Goal: Book appointment/travel/reservation

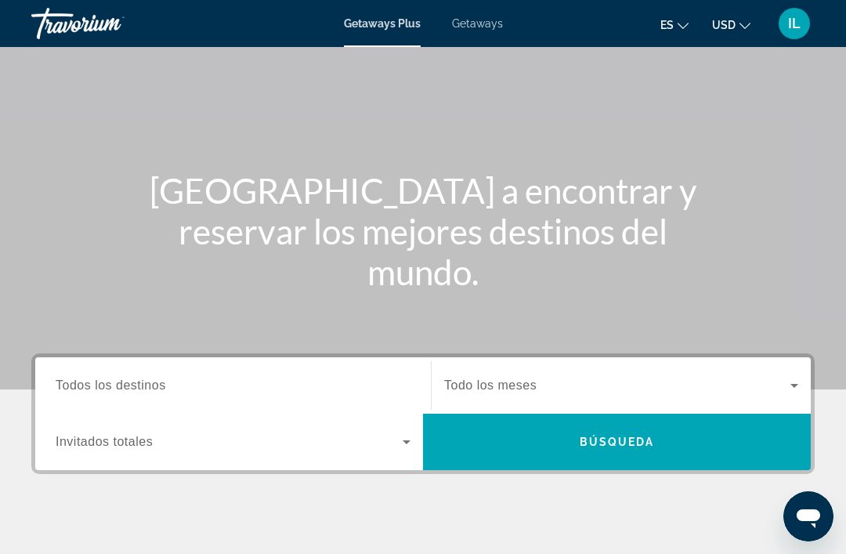
scroll to position [83, 0]
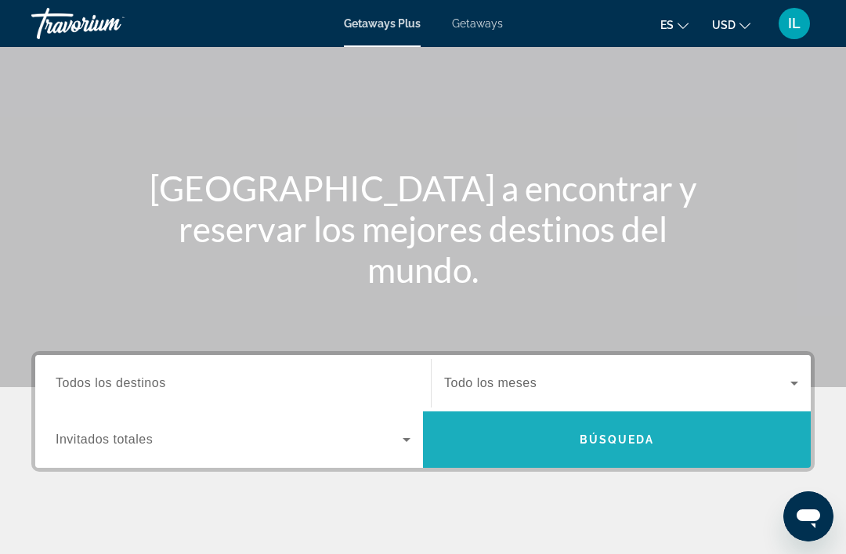
click at [613, 430] on span "Search" at bounding box center [617, 440] width 388 height 38
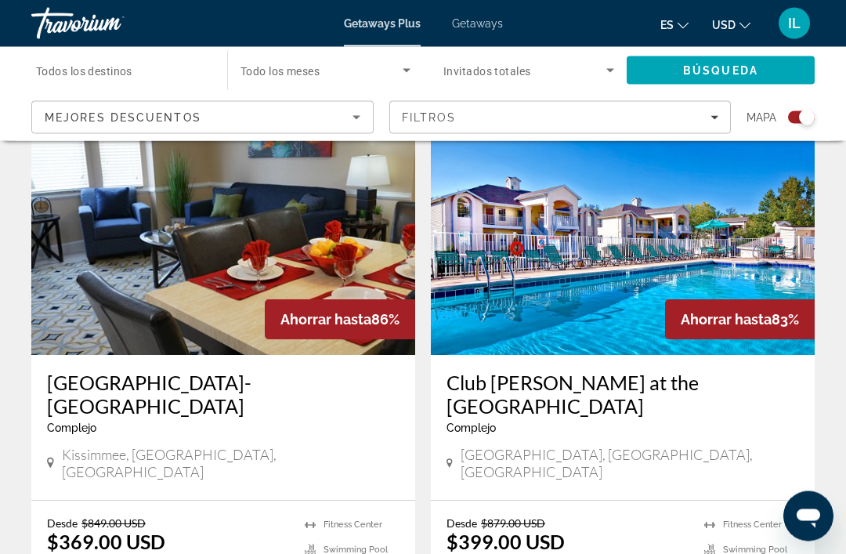
scroll to position [578, 0]
click at [215, 388] on h3 "Silver Lake Resort-Silver Points" at bounding box center [223, 394] width 353 height 47
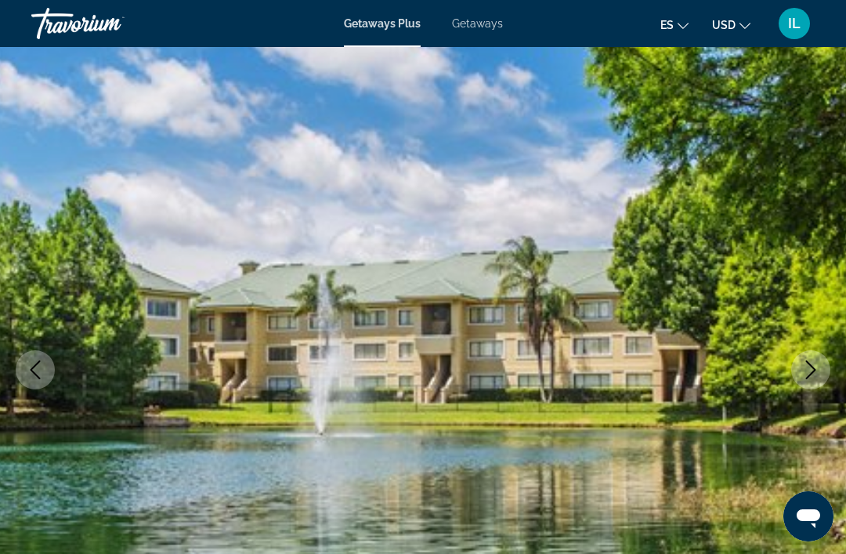
scroll to position [46, 0]
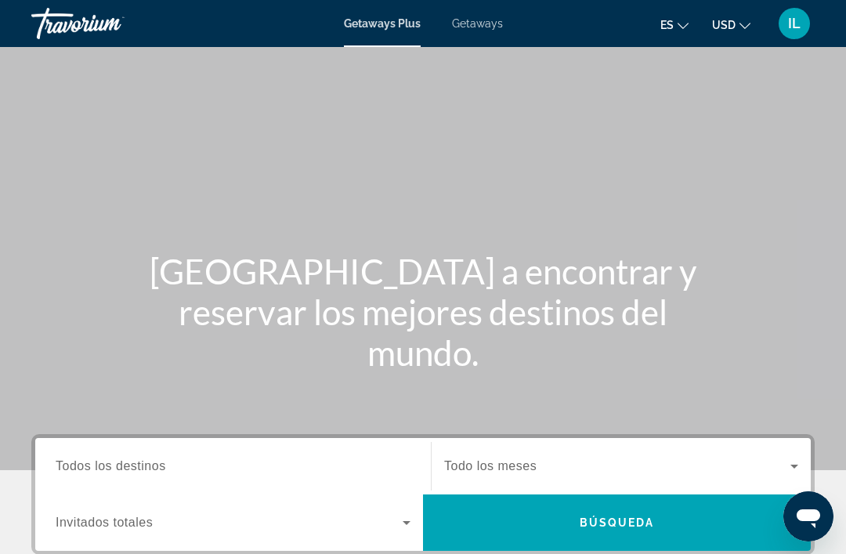
click at [92, 464] on span "Todos los destinos" at bounding box center [111, 465] width 110 height 13
click at [92, 464] on input "Destination Todos los destinos" at bounding box center [233, 467] width 355 height 19
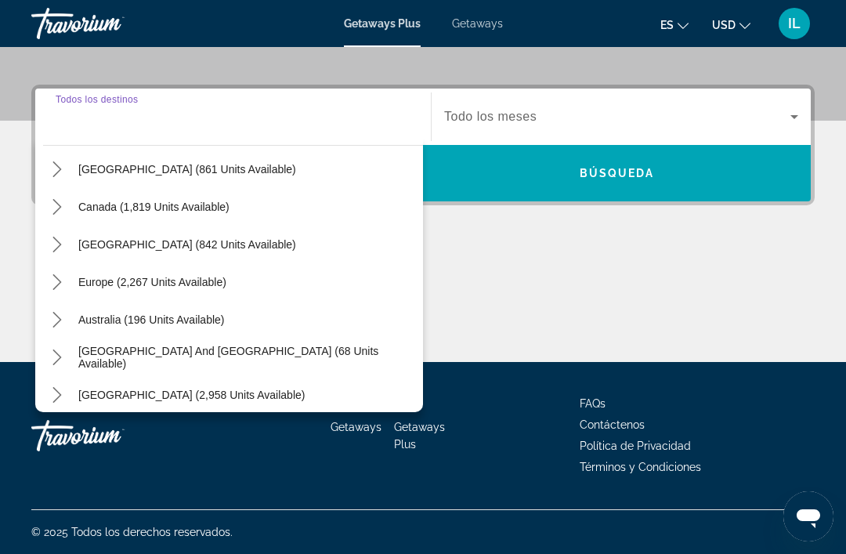
scroll to position [90, 0]
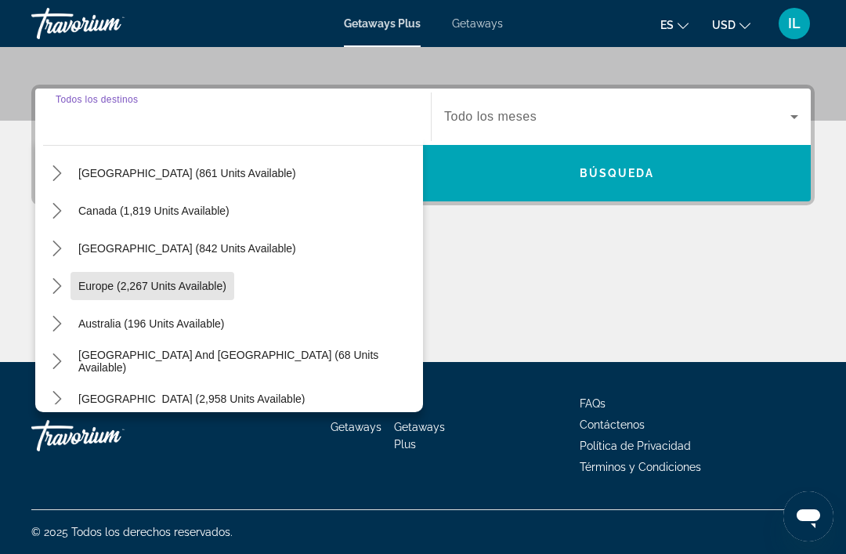
click at [208, 292] on span "Europe (2,267 units available)" at bounding box center [152, 286] width 148 height 13
type input "**********"
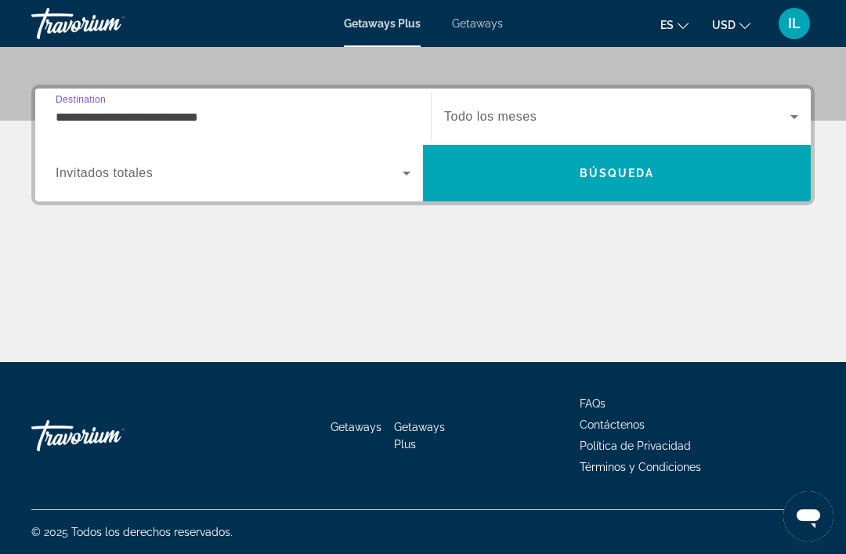
click at [799, 119] on icon "Search widget" at bounding box center [794, 116] width 19 height 19
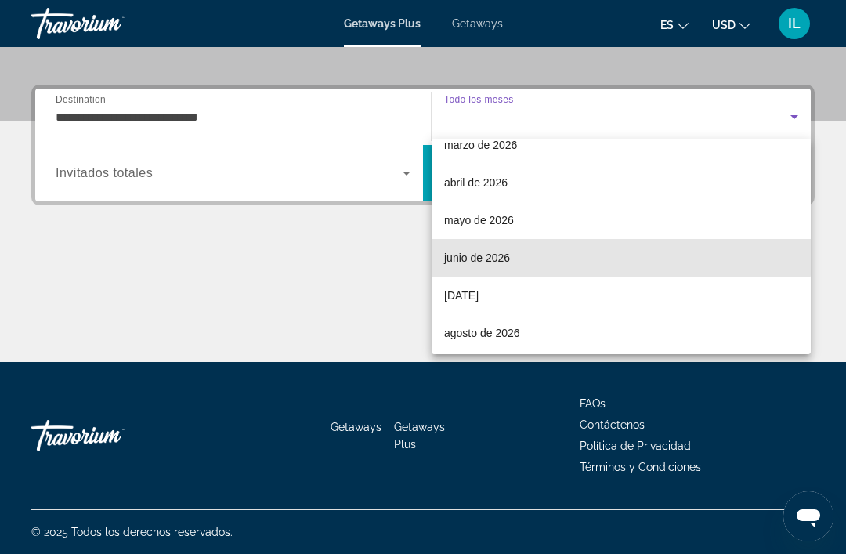
scroll to position [248, 0]
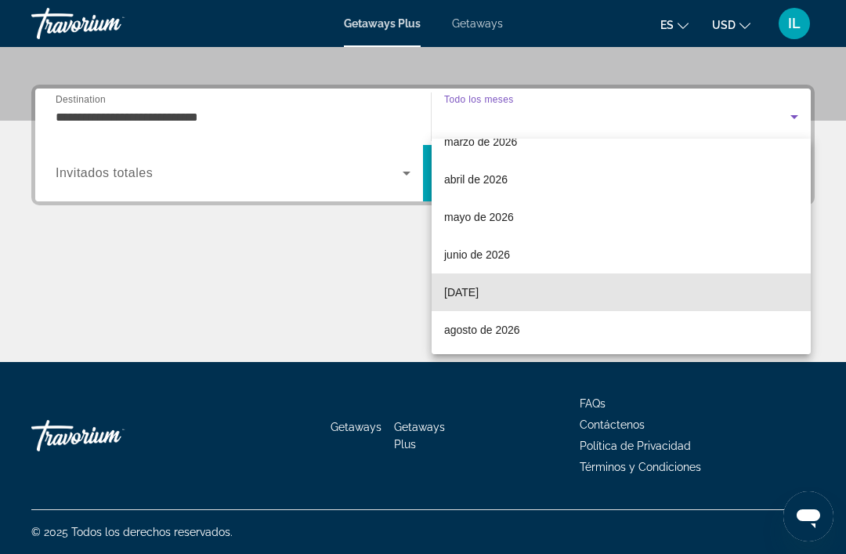
click at [479, 293] on span "[DATE]" at bounding box center [461, 292] width 34 height 19
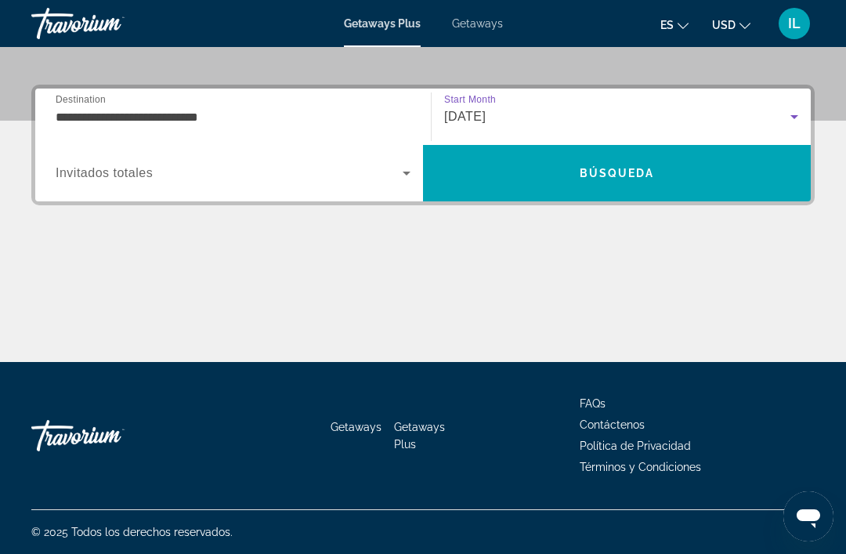
click at [407, 174] on icon "Search widget" at bounding box center [407, 174] width 8 height 4
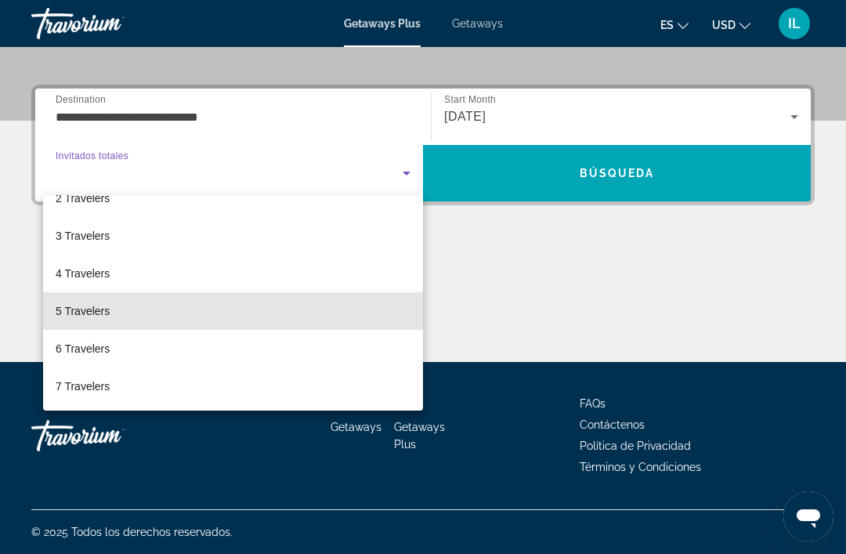
scroll to position [65, 0]
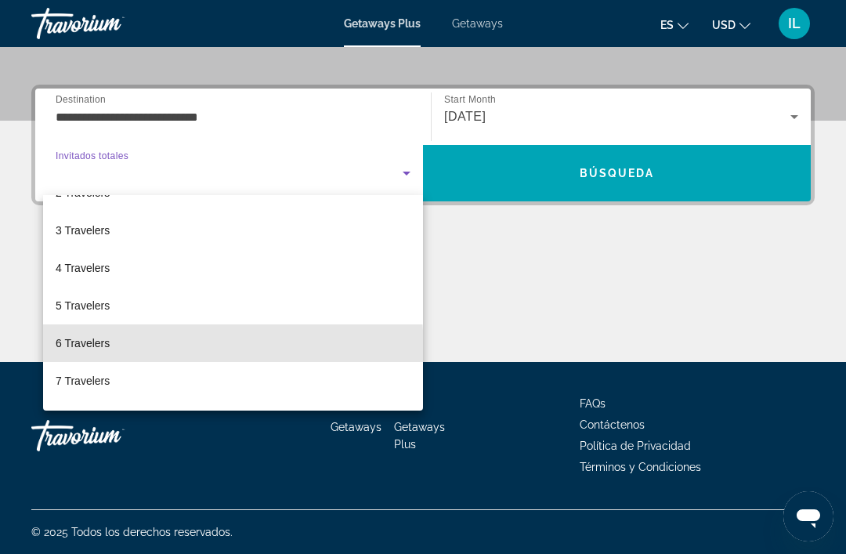
click at [108, 351] on span "6 Travelers" at bounding box center [83, 343] width 54 height 19
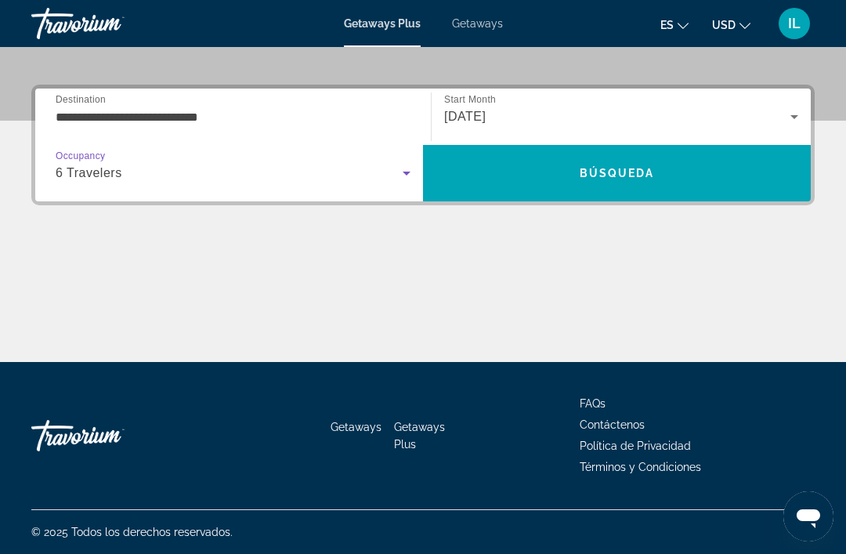
click at [688, 176] on span "Search" at bounding box center [617, 173] width 388 height 38
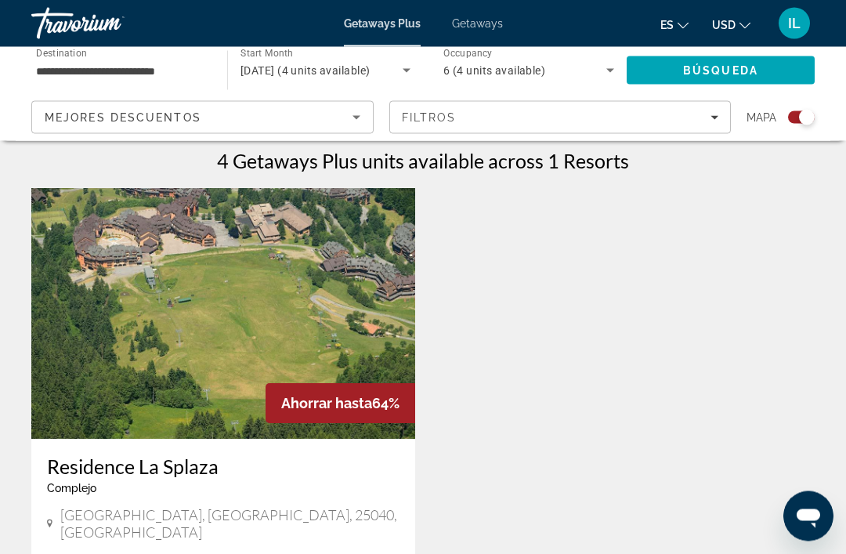
scroll to position [473, 0]
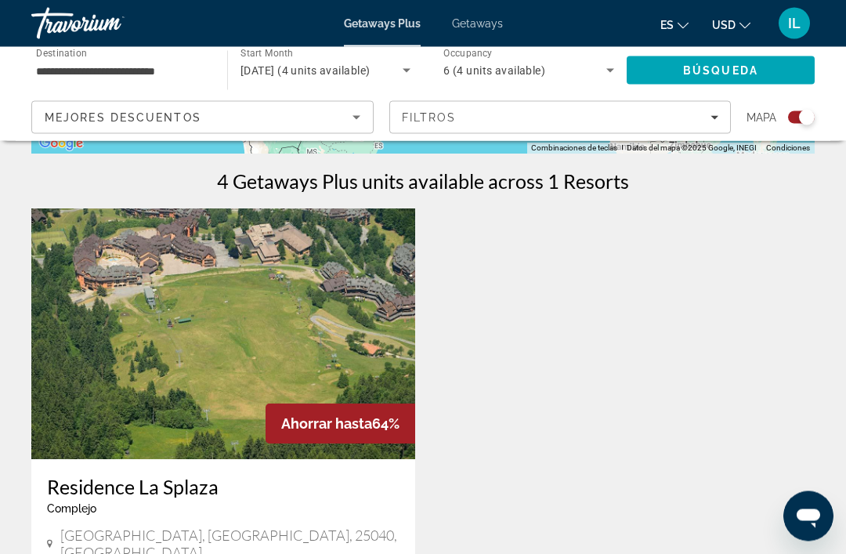
click at [257, 352] on img "Main content" at bounding box center [223, 334] width 384 height 251
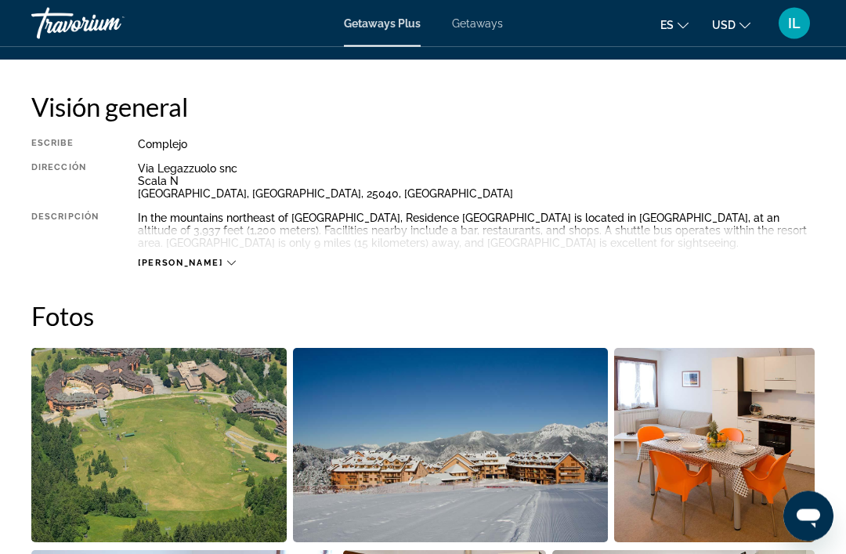
scroll to position [773, 0]
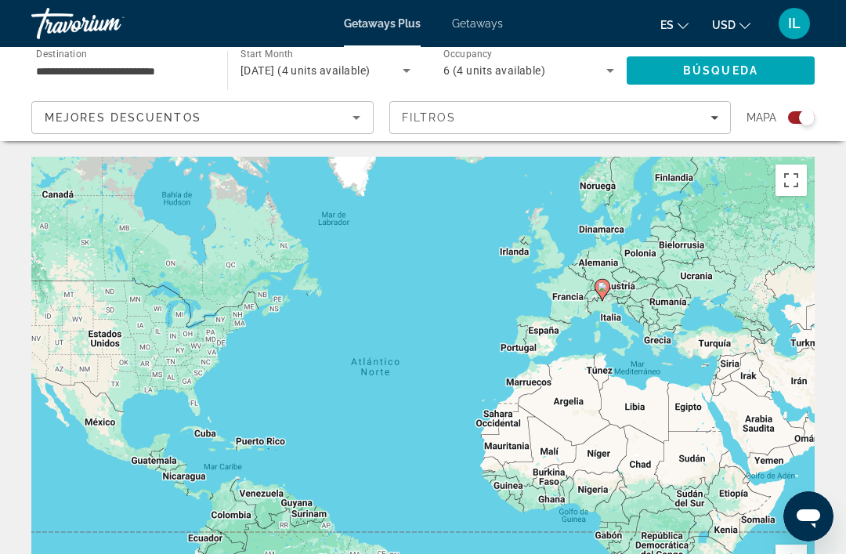
click at [99, 66] on input "**********" at bounding box center [121, 71] width 171 height 19
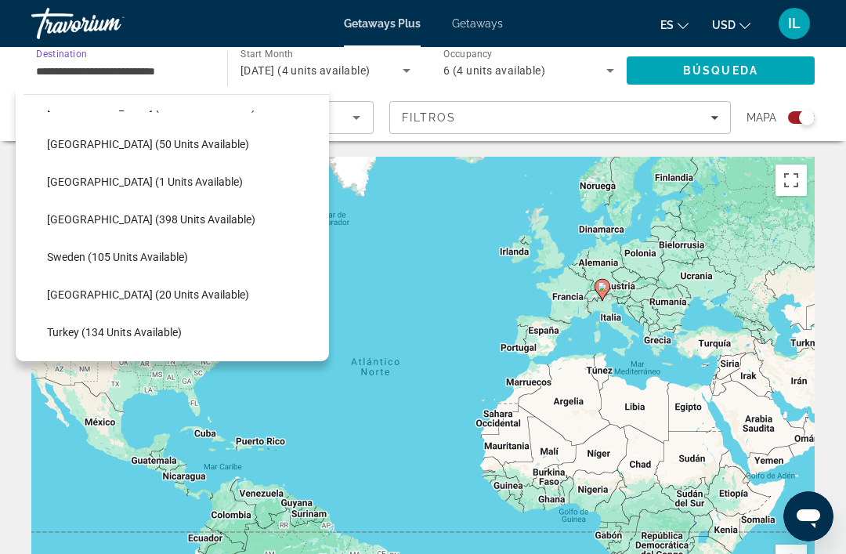
scroll to position [596, 0]
click at [124, 219] on span "[GEOGRAPHIC_DATA] (398 units available)" at bounding box center [151, 218] width 208 height 13
type input "**********"
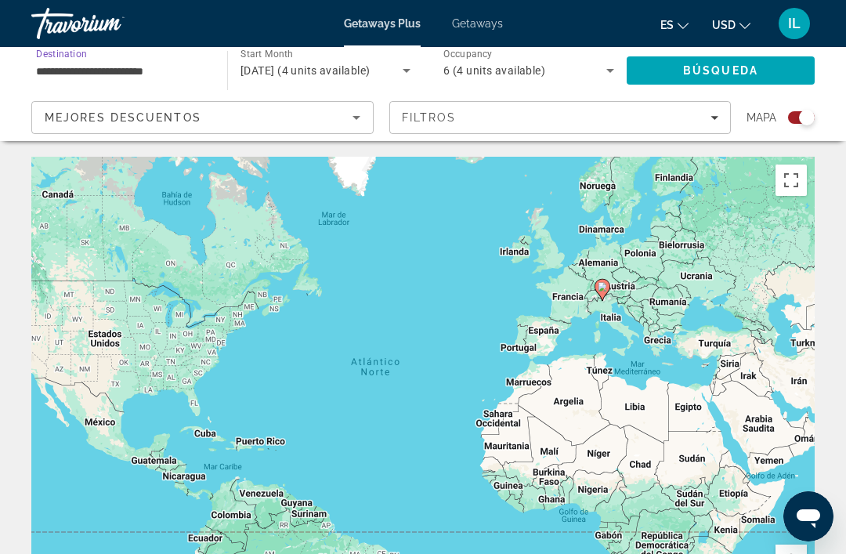
click at [741, 63] on span "Search" at bounding box center [721, 71] width 188 height 38
click at [158, 78] on input "**********" at bounding box center [121, 71] width 171 height 19
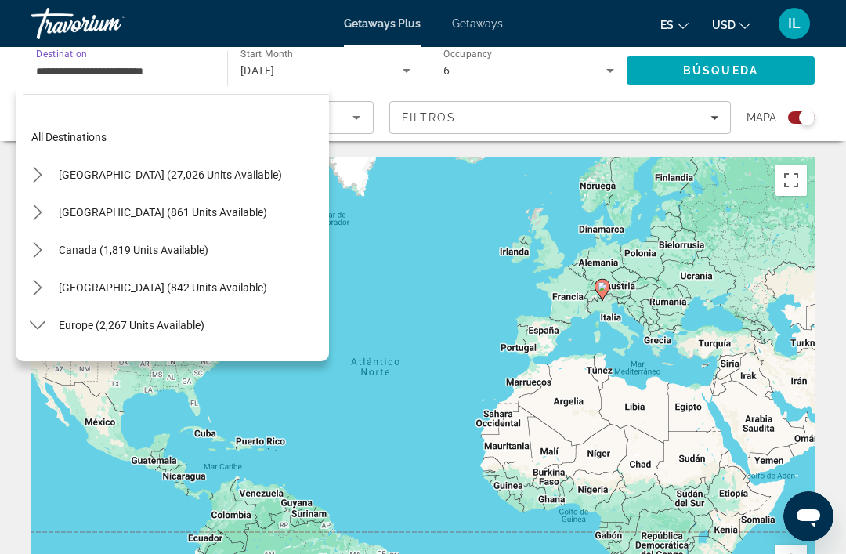
scroll to position [582, 0]
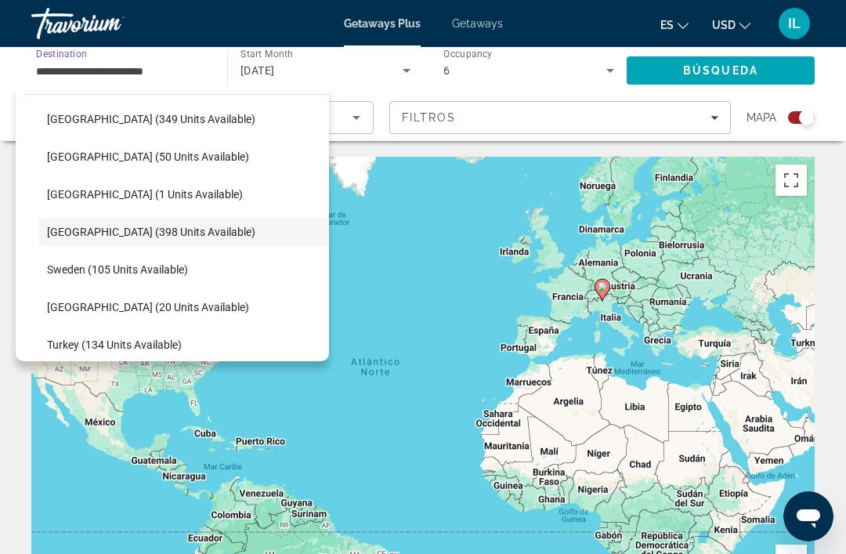
click at [106, 237] on span "[GEOGRAPHIC_DATA] (398 units available)" at bounding box center [151, 232] width 208 height 13
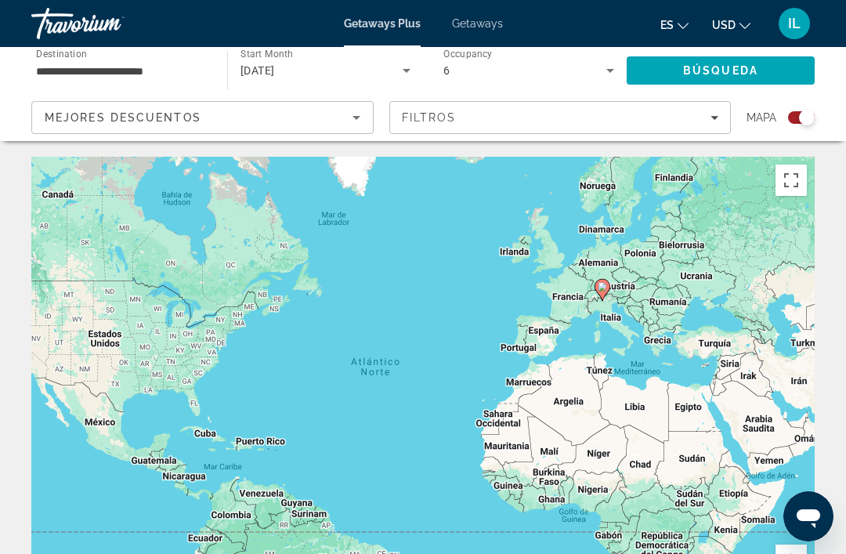
click at [730, 75] on span "Búsqueda" at bounding box center [720, 70] width 75 height 13
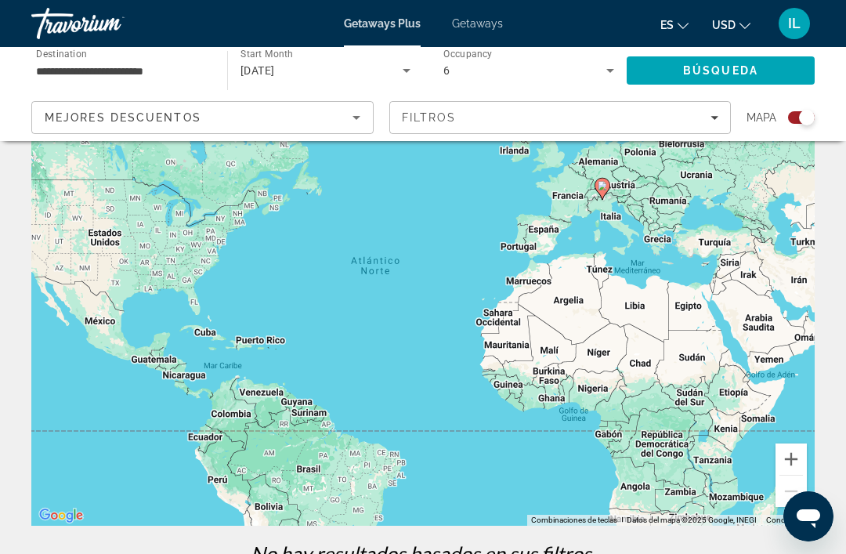
scroll to position [0, 0]
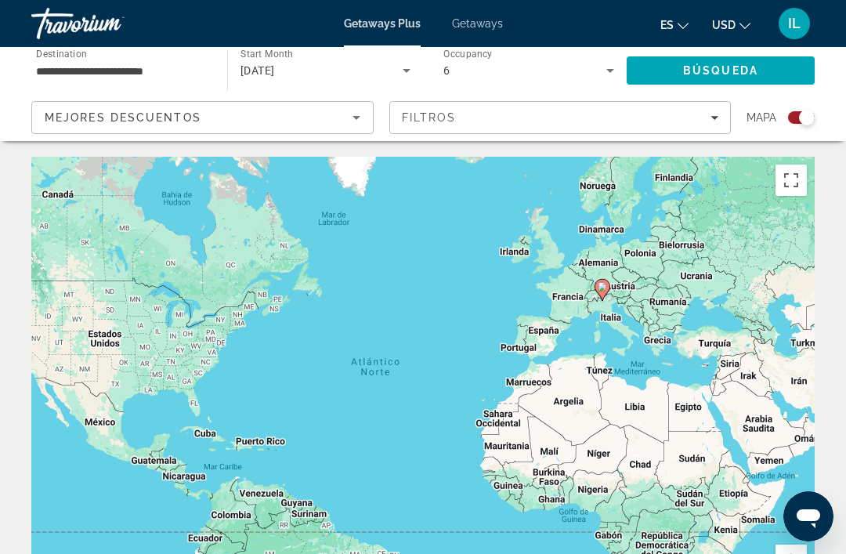
click at [135, 74] on input "**********" at bounding box center [121, 71] width 171 height 19
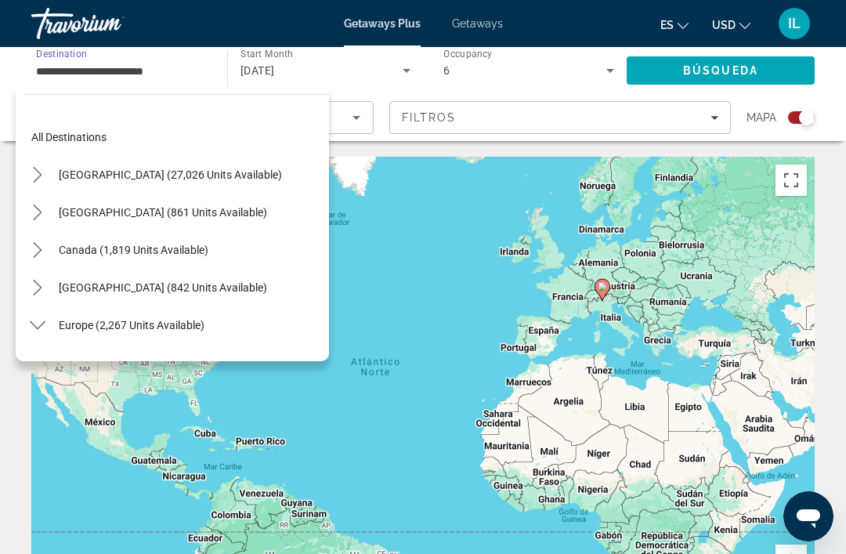
scroll to position [582, 0]
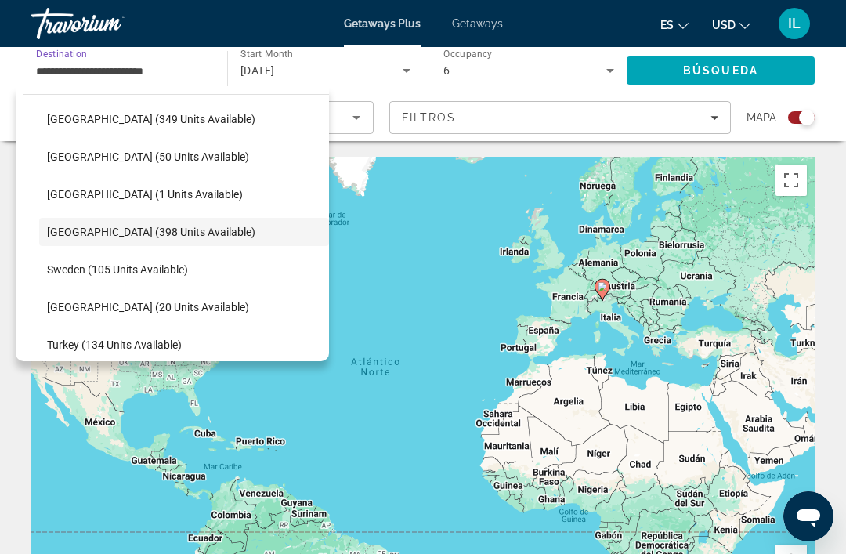
click at [405, 74] on icon "Search widget" at bounding box center [406, 70] width 19 height 19
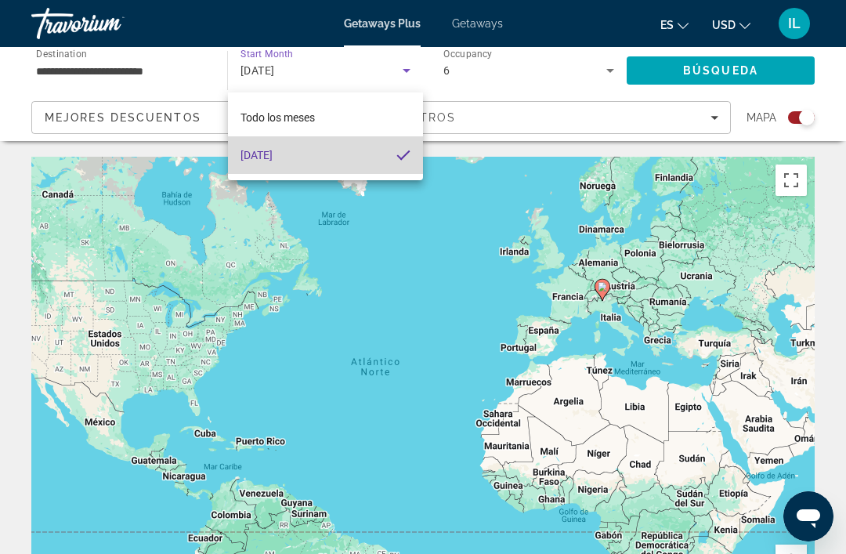
click at [353, 165] on mat-option "[DATE]" at bounding box center [325, 155] width 195 height 38
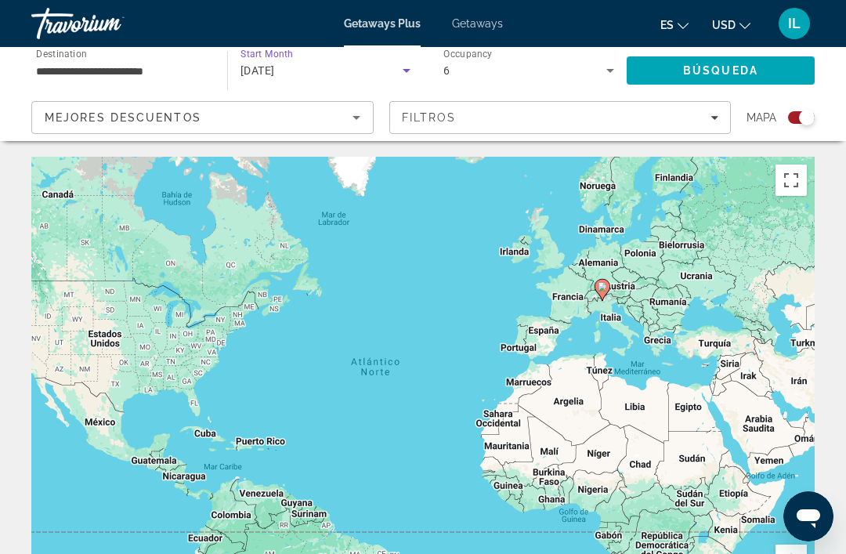
click at [275, 70] on span "[DATE]" at bounding box center [258, 70] width 34 height 13
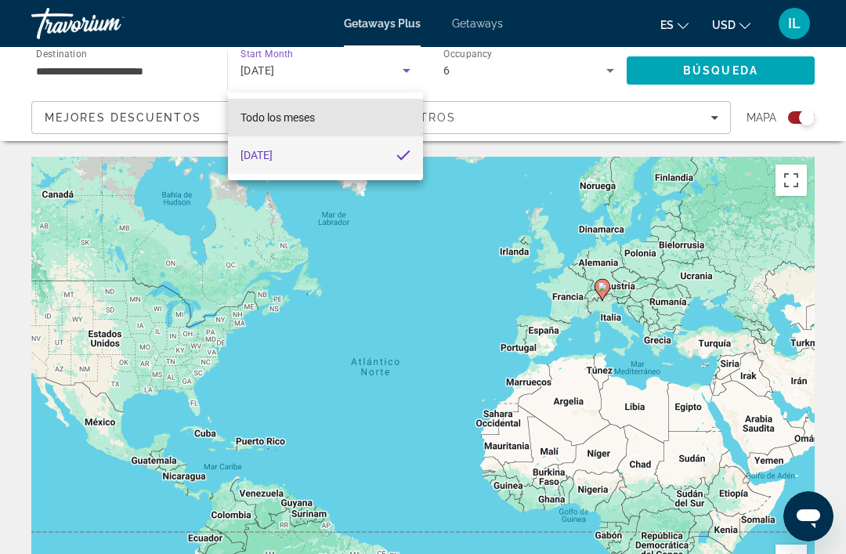
click at [303, 121] on span "Todo los meses" at bounding box center [278, 117] width 74 height 13
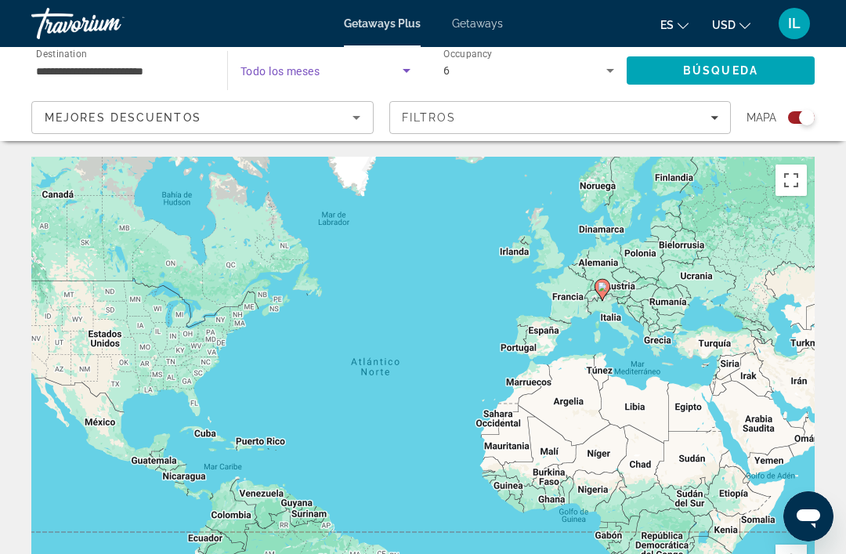
click at [749, 81] on span "Search" at bounding box center [721, 71] width 188 height 38
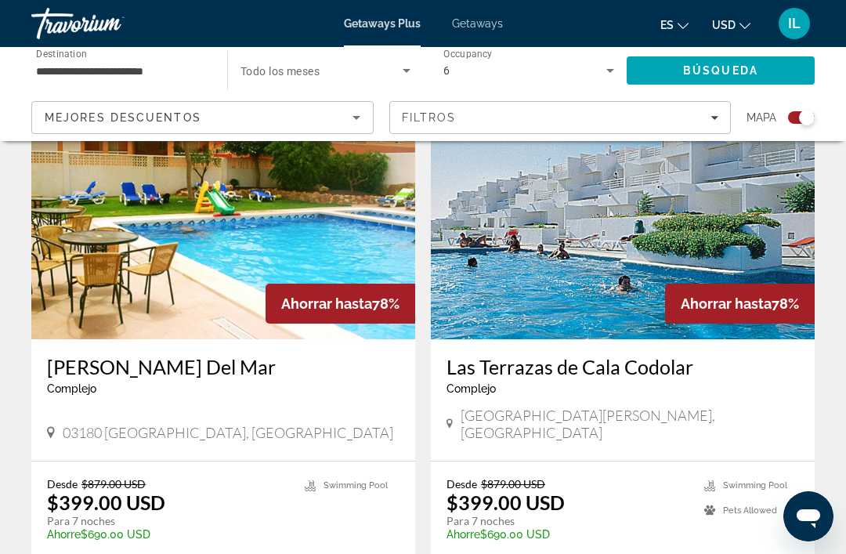
scroll to position [1125, 0]
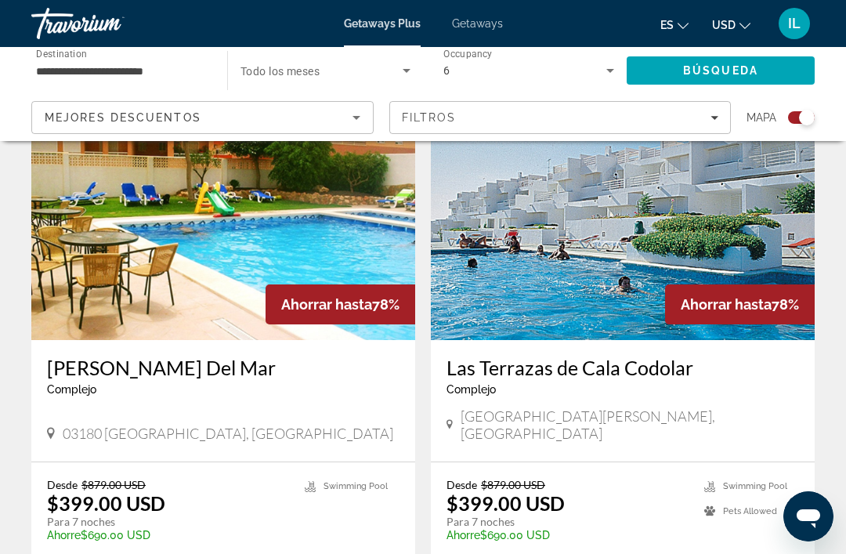
click at [734, 242] on img "Main content" at bounding box center [623, 214] width 384 height 251
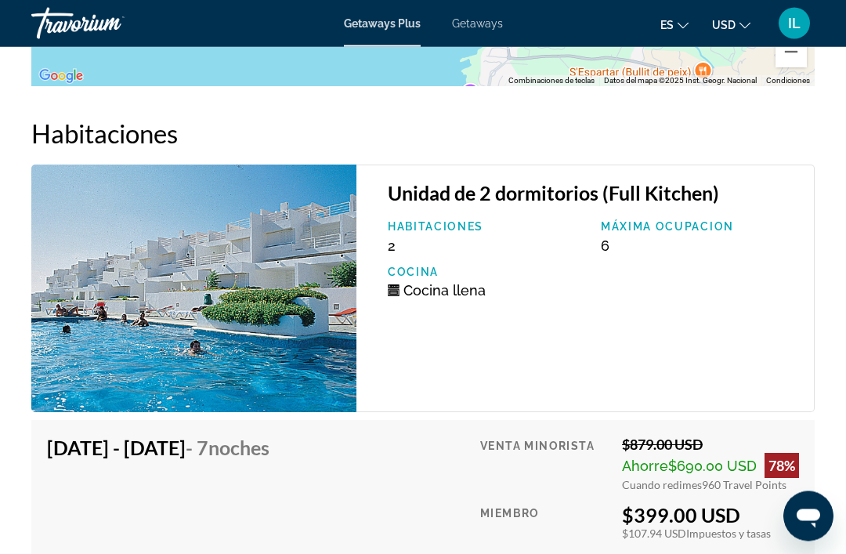
scroll to position [2701, 0]
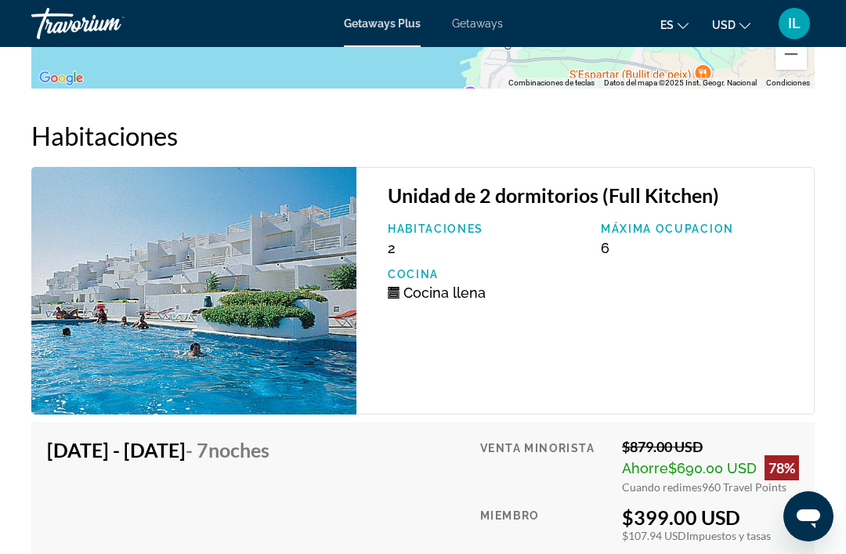
click at [277, 326] on img "Main content" at bounding box center [193, 291] width 325 height 248
click at [276, 341] on img "Main content" at bounding box center [193, 291] width 325 height 248
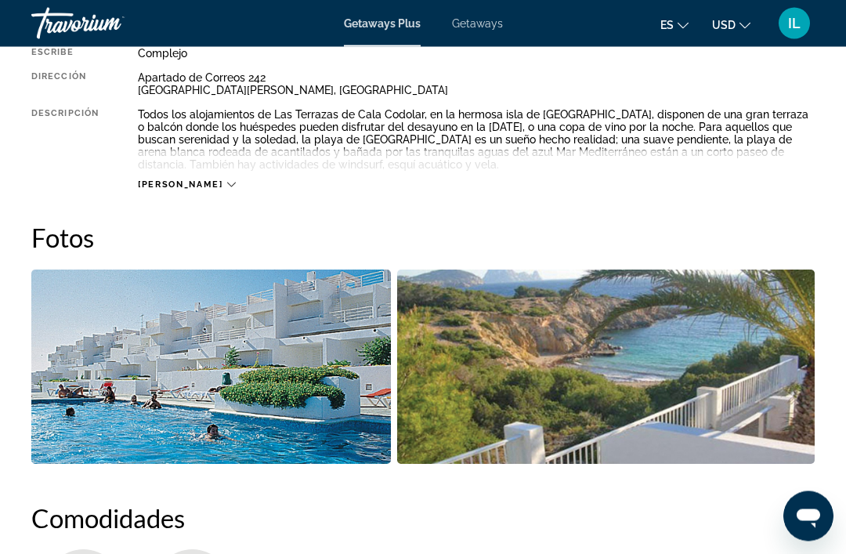
scroll to position [865, 0]
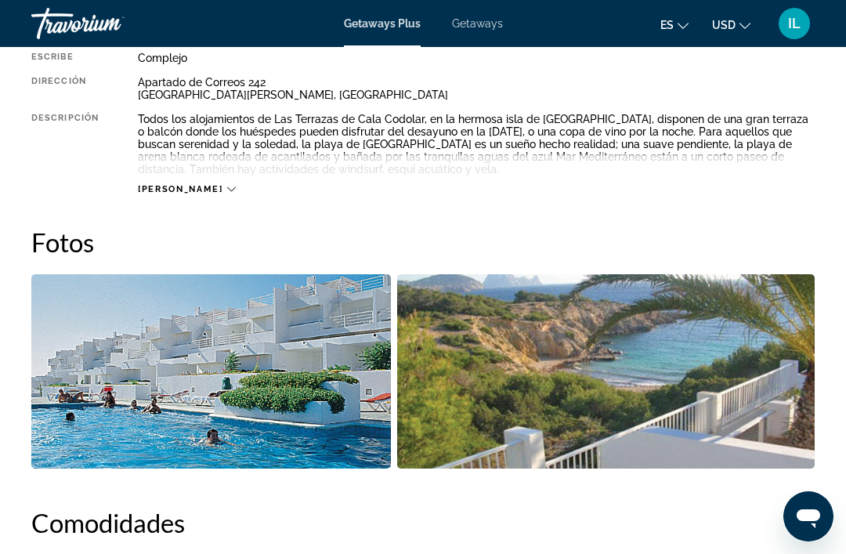
click at [181, 190] on span "[PERSON_NAME]" at bounding box center [180, 189] width 85 height 10
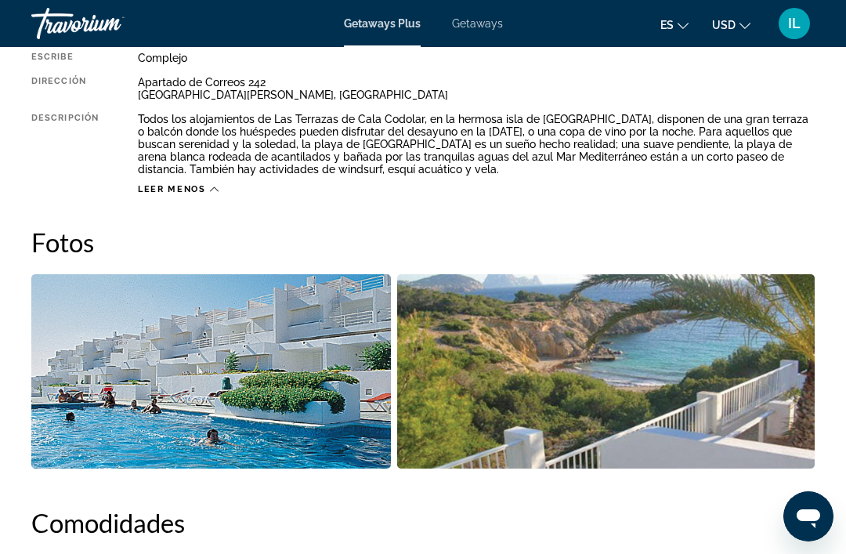
click at [200, 193] on span "Leer menos" at bounding box center [172, 189] width 68 height 10
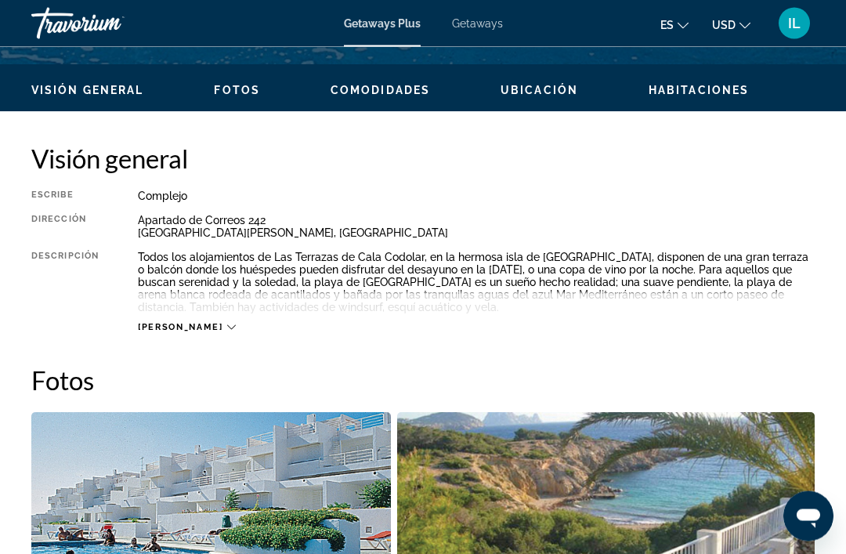
click at [227, 329] on icon "Main content" at bounding box center [231, 328] width 9 height 5
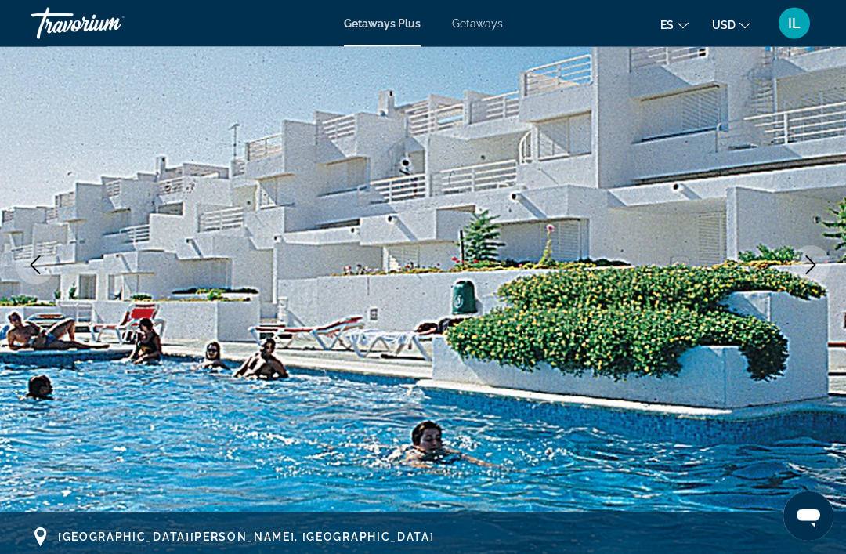
scroll to position [154, 0]
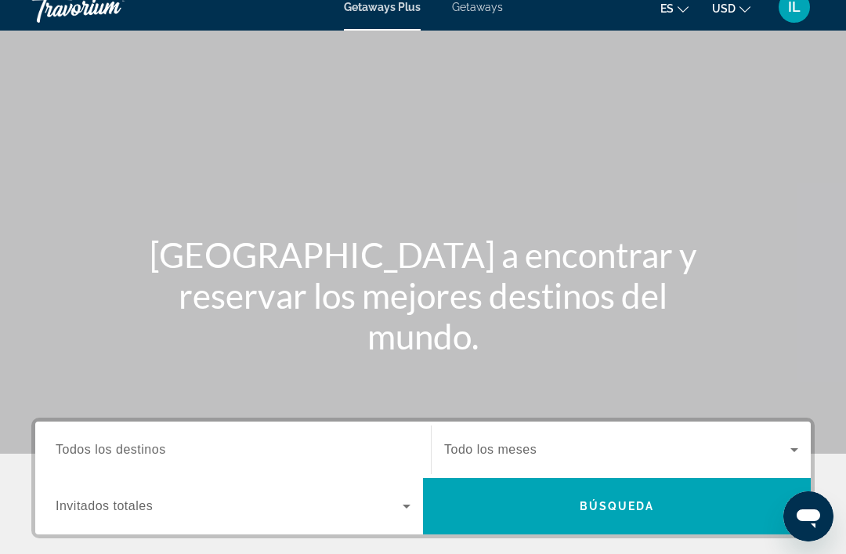
scroll to position [31, 0]
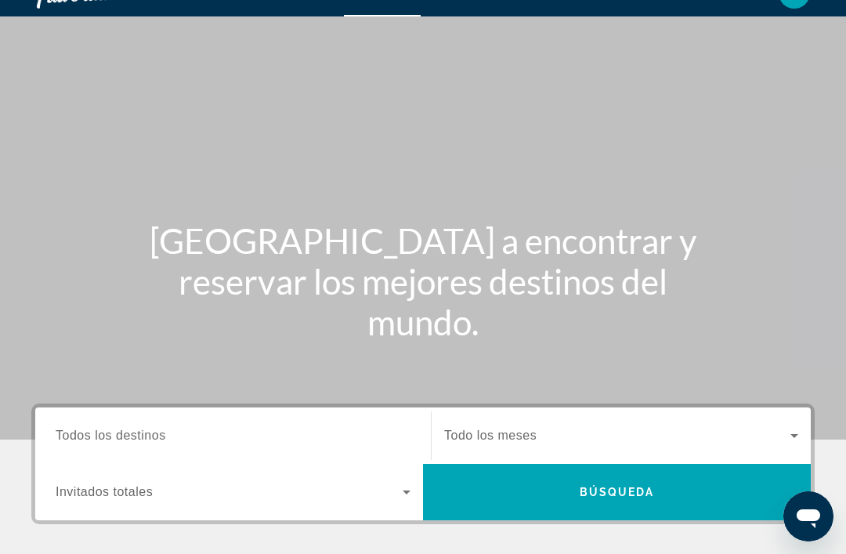
click at [121, 444] on div "Destination Todos los destinos" at bounding box center [233, 436] width 355 height 45
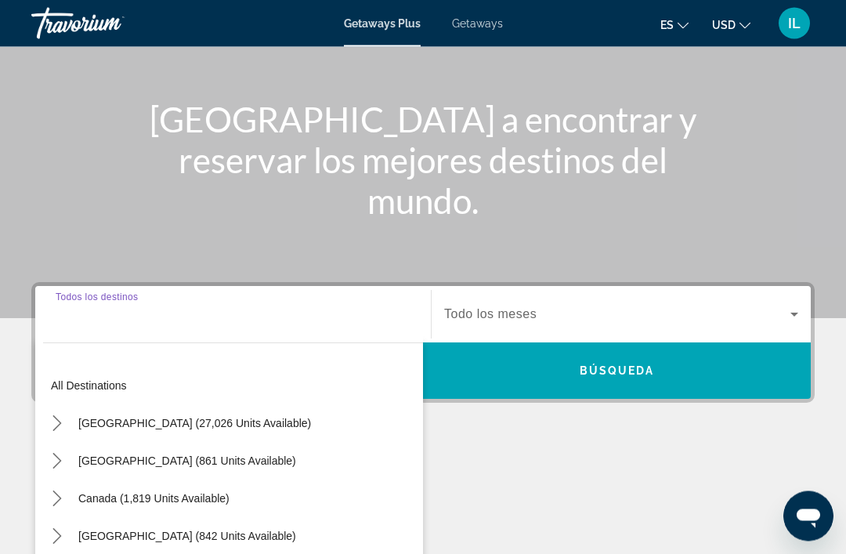
scroll to position [299, 0]
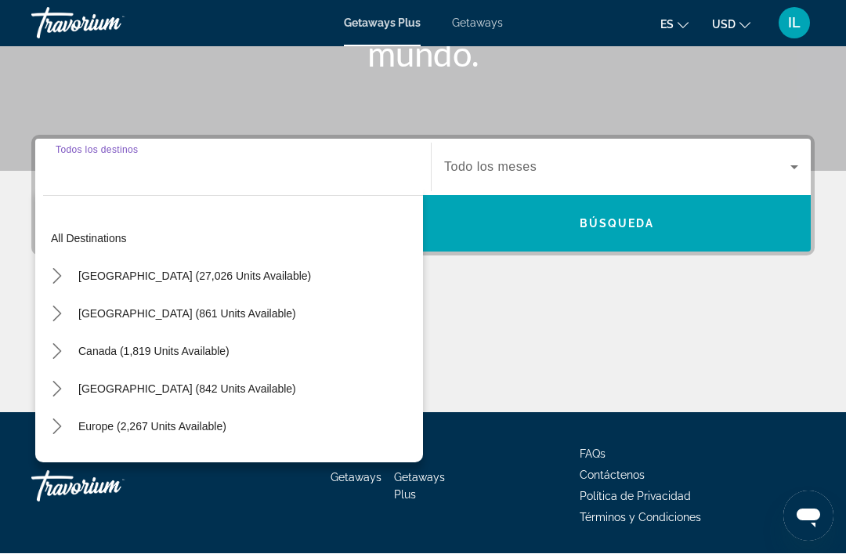
click at [195, 279] on span "[GEOGRAPHIC_DATA] (27,026 units available)" at bounding box center [194, 276] width 233 height 13
type input "**********"
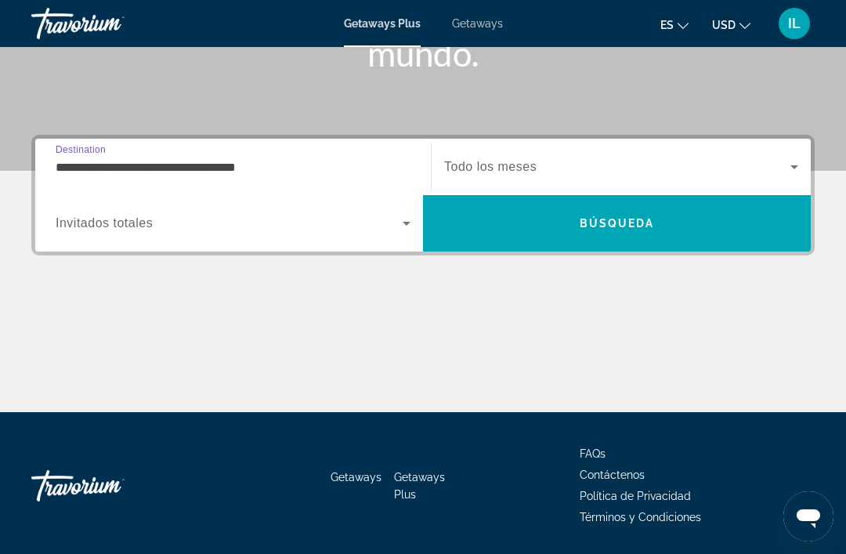
click at [787, 173] on icon "Search widget" at bounding box center [794, 167] width 19 height 19
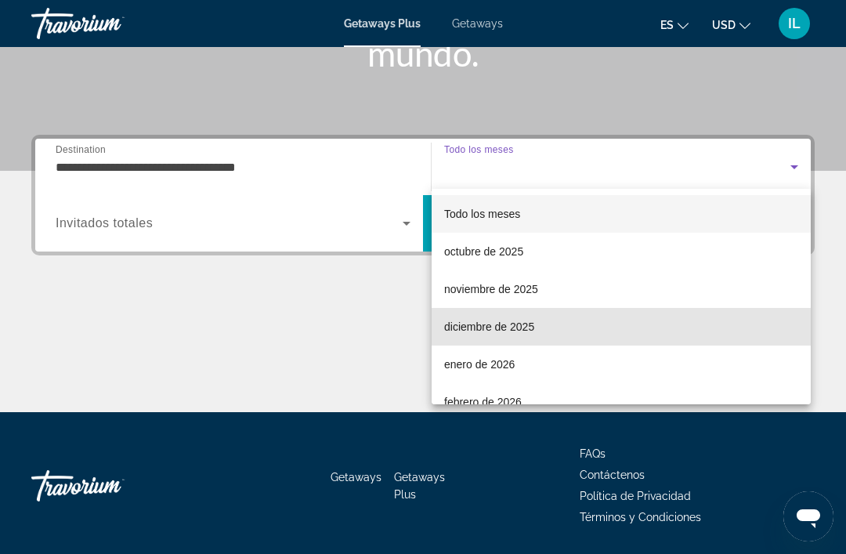
click at [523, 335] on span "diciembre de 2025" at bounding box center [489, 326] width 90 height 19
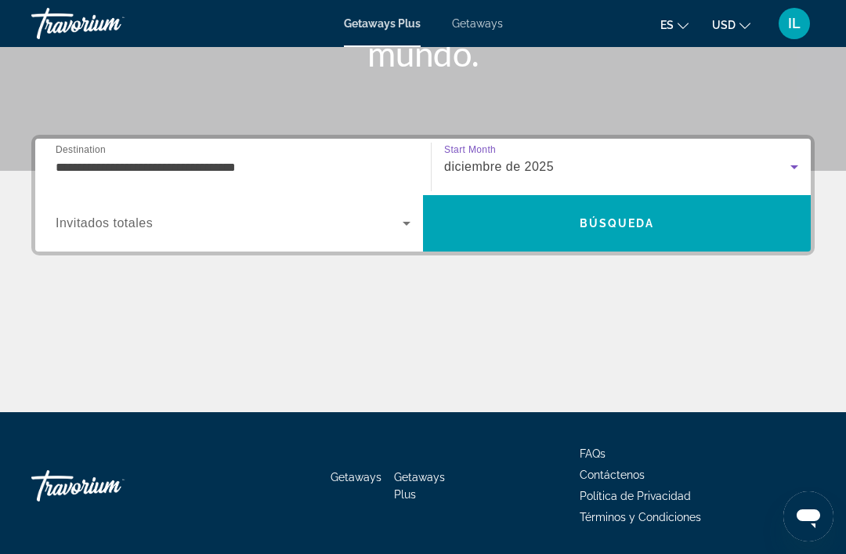
click at [655, 238] on span "Search" at bounding box center [617, 224] width 388 height 38
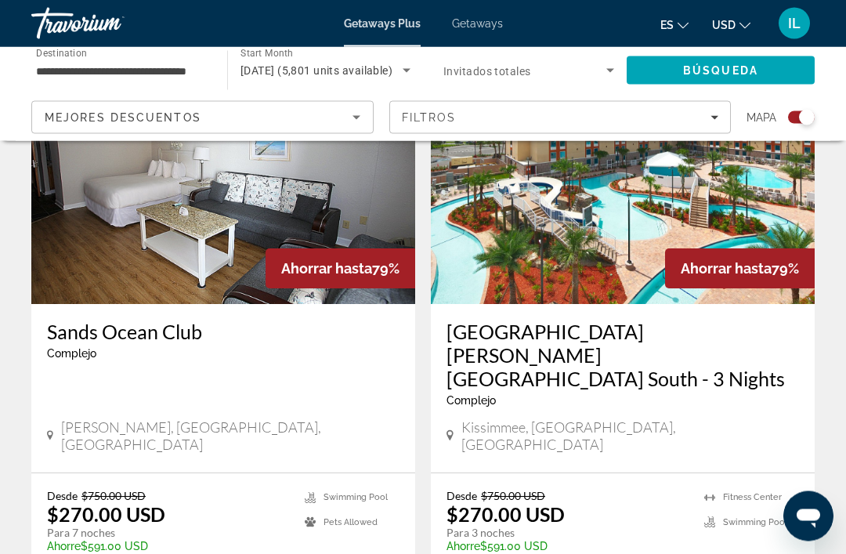
scroll to position [628, 0]
click at [685, 365] on h3 "Red Lion Hotel Orlando Lake Buena Vista South - 3 Nights" at bounding box center [623, 355] width 353 height 71
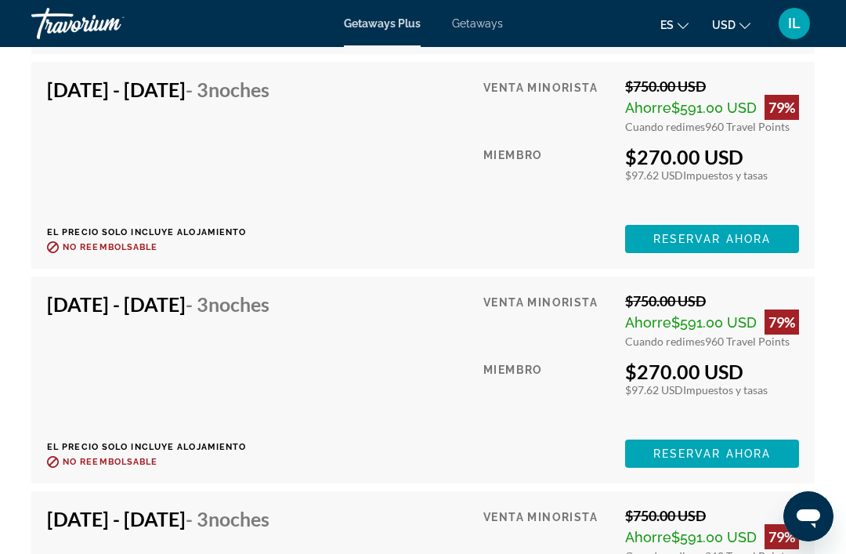
scroll to position [6042, 0]
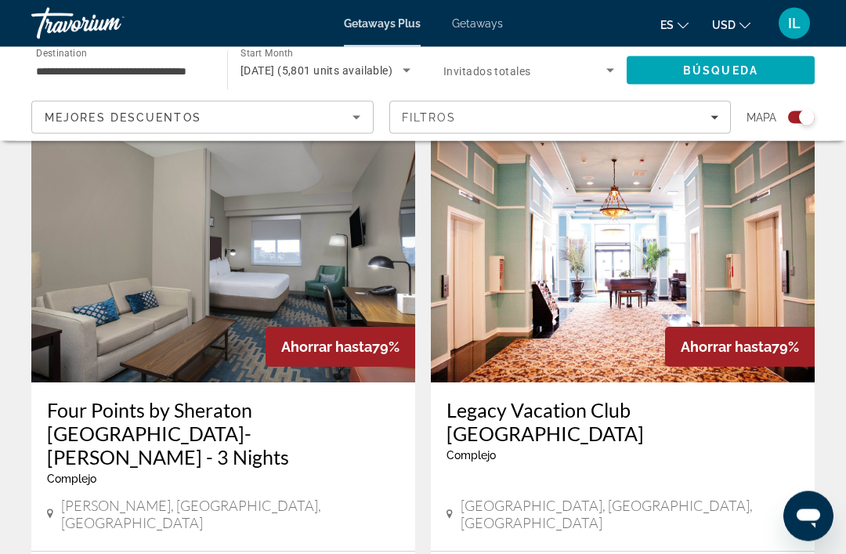
scroll to position [3447, 0]
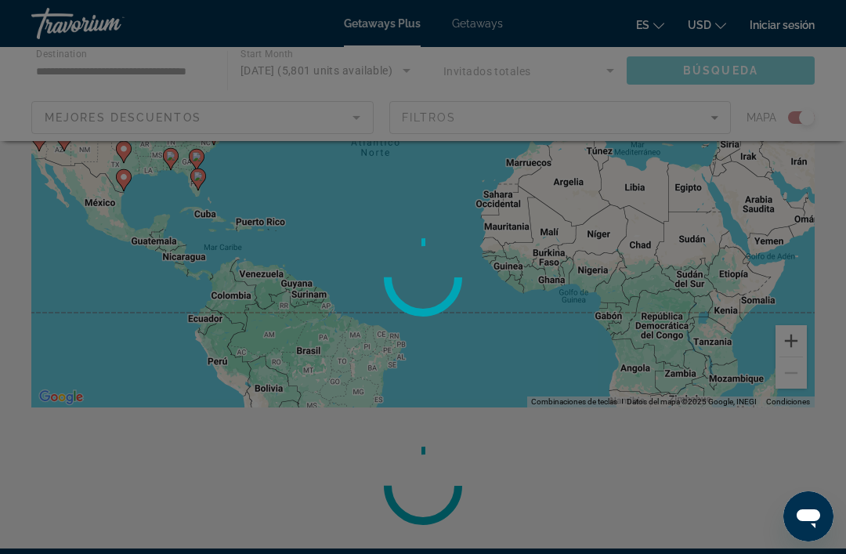
scroll to position [215, 0]
